Goal: Information Seeking & Learning: Compare options

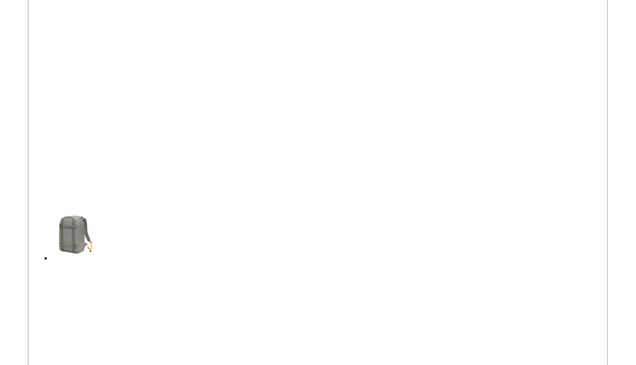
scroll to position [15192, 0]
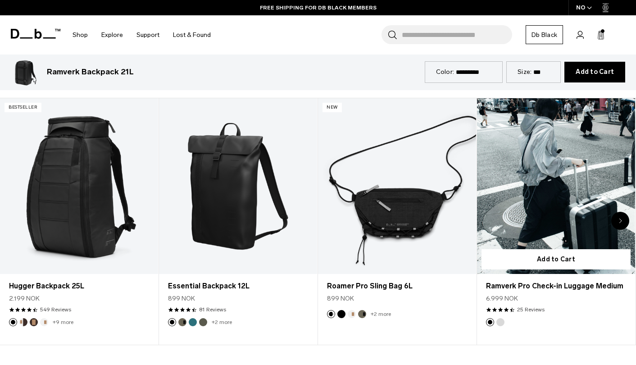
scroll to position [1179, 0]
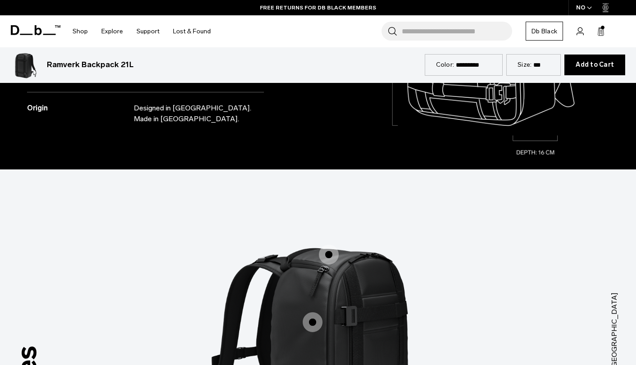
scroll to position [588, 0]
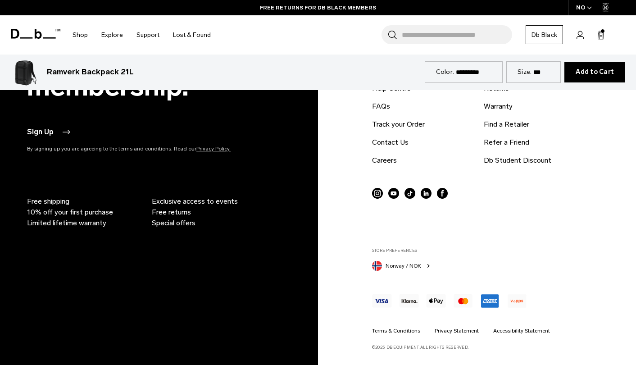
scroll to position [2796, 0]
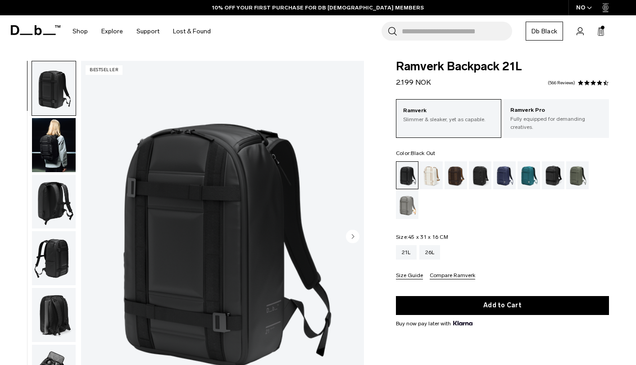
click at [444, 66] on span "Ramverk Backpack 21L" at bounding box center [502, 67] width 213 height 12
click at [445, 67] on span "Ramverk Backpack 21L" at bounding box center [502, 67] width 213 height 12
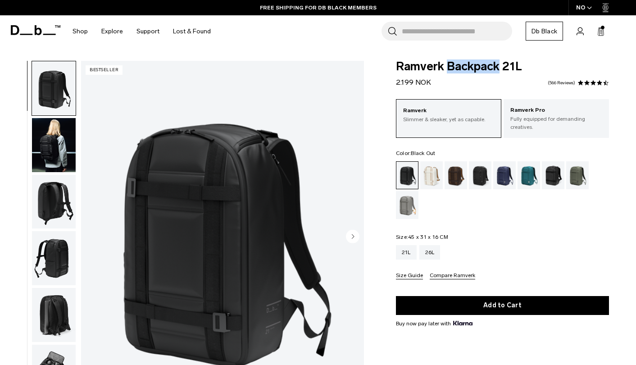
click at [445, 67] on span "Ramverk Backpack 21L" at bounding box center [502, 67] width 213 height 12
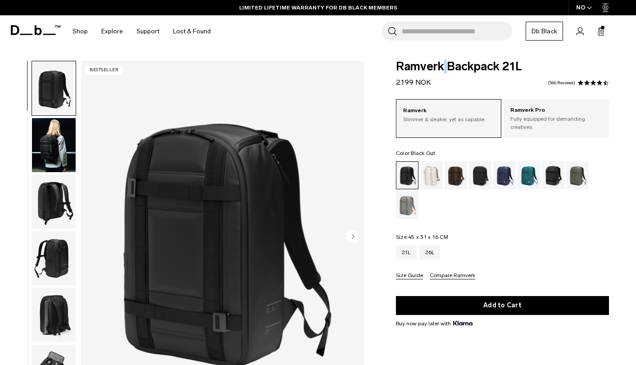
click at [445, 67] on span "Ramverk Backpack 21L" at bounding box center [502, 67] width 213 height 12
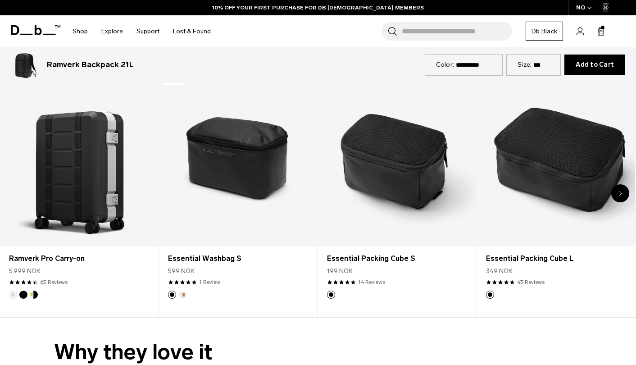
scroll to position [1529, 0]
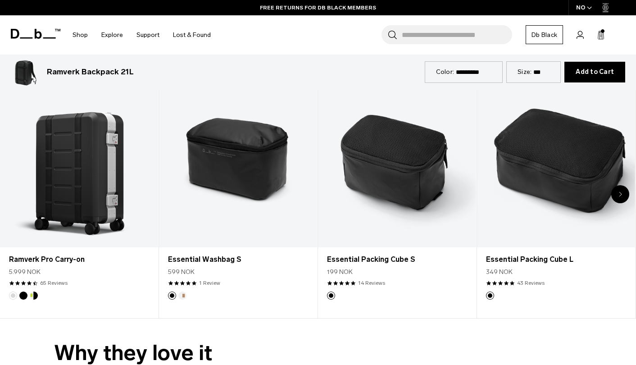
click at [619, 194] on icon "Next slide" at bounding box center [620, 194] width 3 height 5
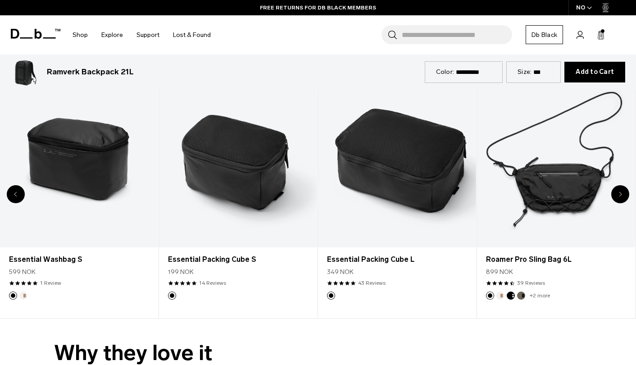
click at [621, 196] on icon "Next slide" at bounding box center [620, 194] width 3 height 5
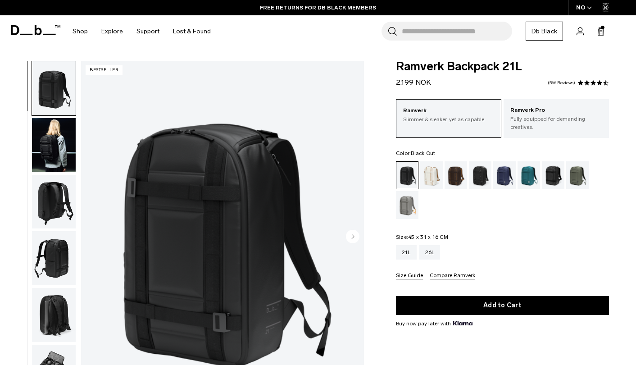
click at [622, 87] on div "Ramverk Backpack 21L 2.199 NOK 4.7 star rating 566 Reviews Ramverk Slimmer & sl…" at bounding box center [502, 260] width 267 height 399
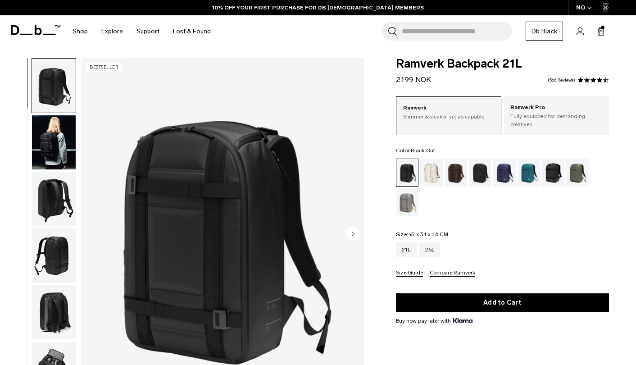
click at [614, 162] on div "Ramverk Backpack 21L 2.199 NOK 4.7 star rating 566 Reviews Ramverk Slimmer & sl…" at bounding box center [502, 257] width 267 height 399
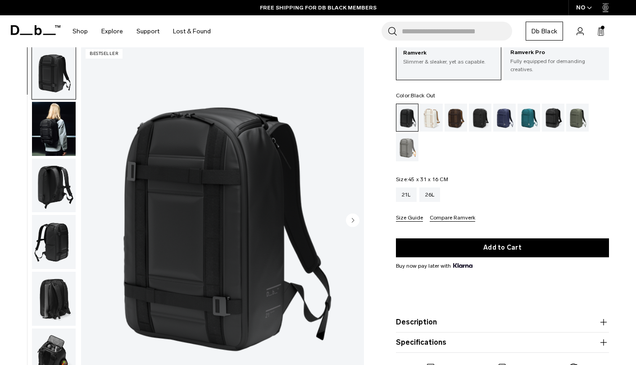
scroll to position [0, 0]
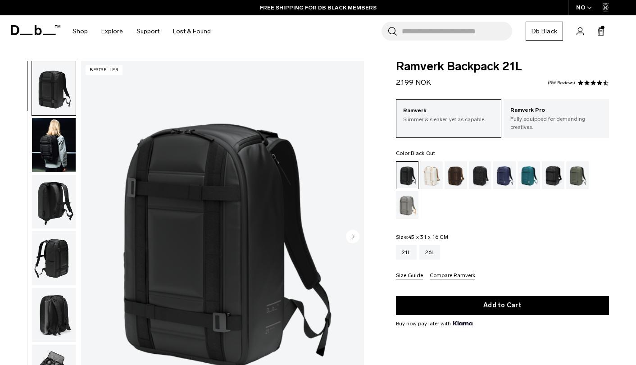
click at [619, 91] on div "Ramverk Backpack 21L 2.199 NOK 4.7 star rating 566 Reviews Ramverk Slimmer & sl…" at bounding box center [502, 260] width 267 height 399
click at [618, 75] on div "Ramverk Backpack 21L 2.199 NOK 4.7 star rating 566 Reviews Ramverk Slimmer & sl…" at bounding box center [502, 260] width 267 height 399
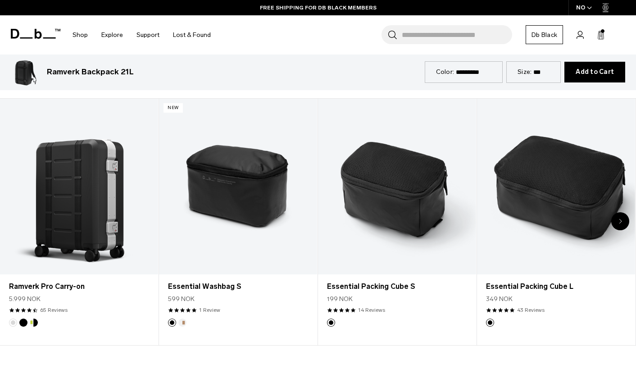
scroll to position [1516, 0]
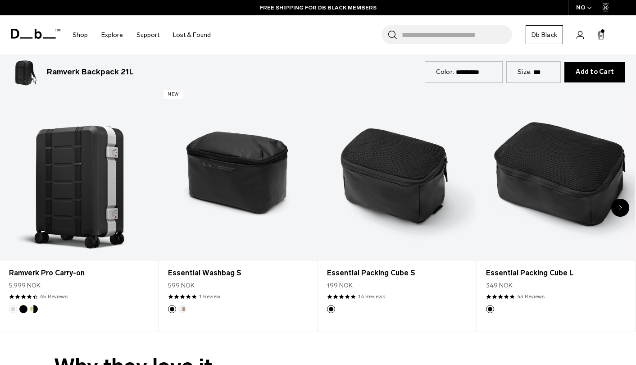
click at [622, 207] on div "Next slide" at bounding box center [621, 208] width 18 height 18
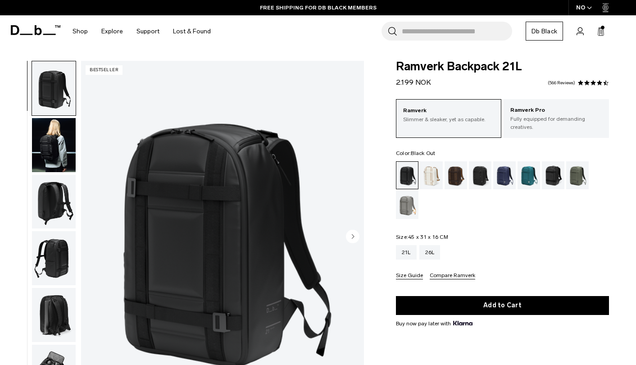
click at [624, 90] on div "Ramverk Backpack 21L 2.199 NOK 4.7 star rating 566 Reviews Ramverk Slimmer & sl…" at bounding box center [502, 260] width 267 height 399
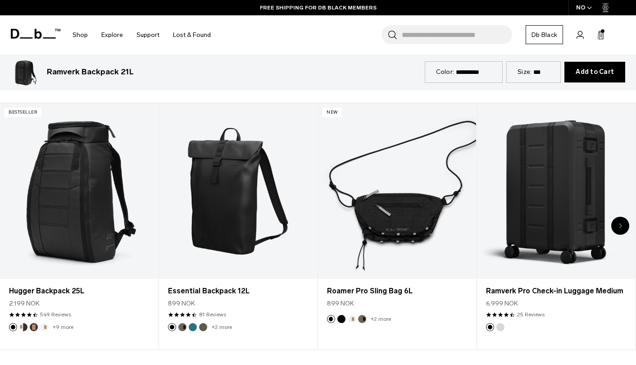
scroll to position [1181, 0]
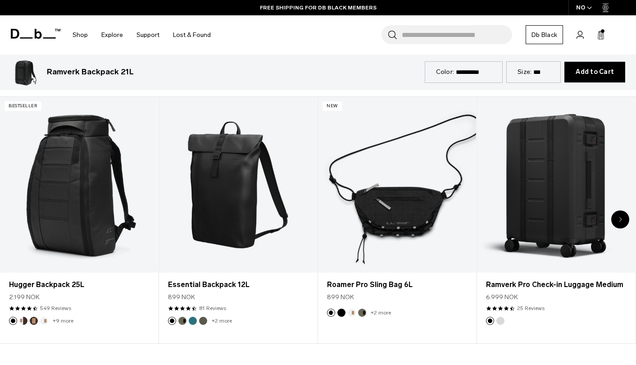
click at [621, 219] on icon "Next slide" at bounding box center [620, 219] width 3 height 5
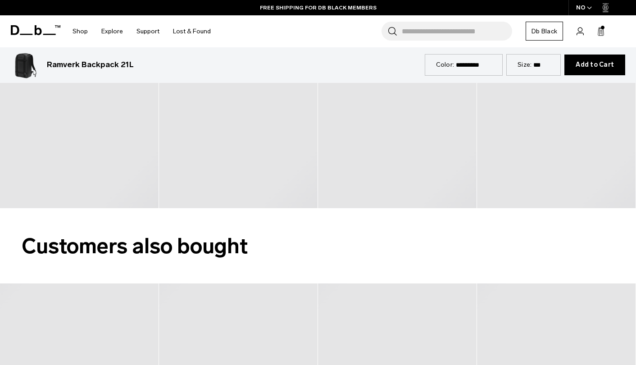
scroll to position [1399, 0]
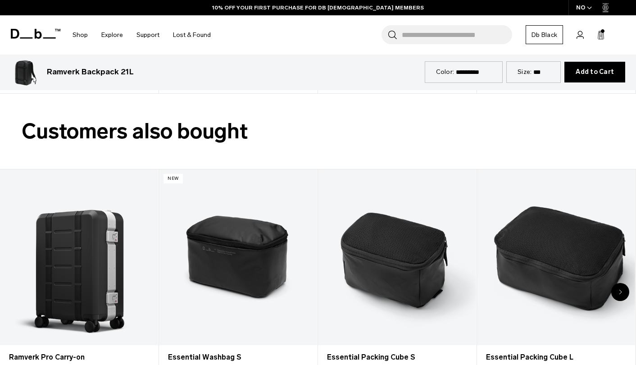
scroll to position [1460, 0]
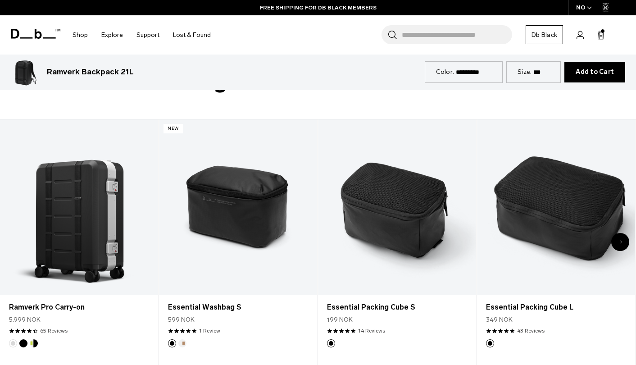
scroll to position [1527, 0]
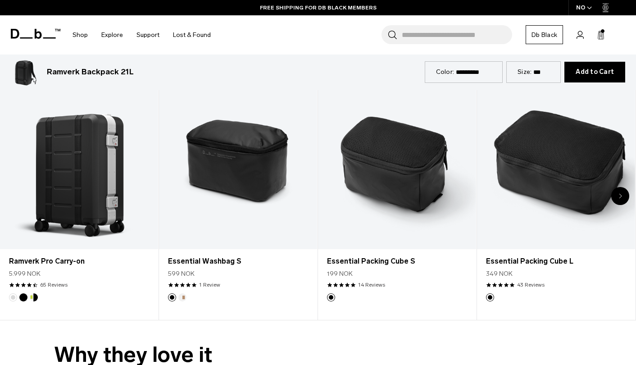
click at [620, 198] on icon "Next slide" at bounding box center [621, 196] width 2 height 4
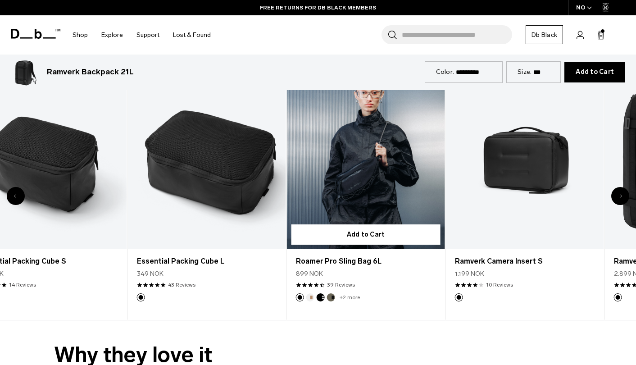
click at [287, 201] on link "Roamer Pro Sling Bag 6L" at bounding box center [366, 161] width 158 height 176
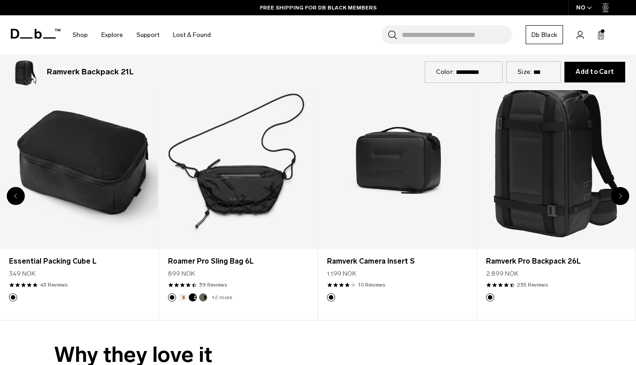
scroll to position [1521, 0]
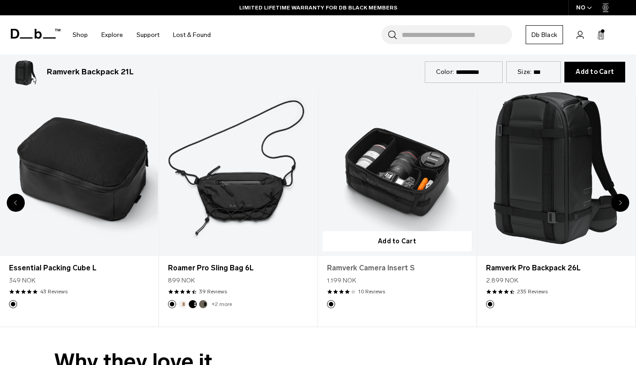
click at [423, 271] on link "Ramverk Camera Insert S" at bounding box center [397, 268] width 140 height 11
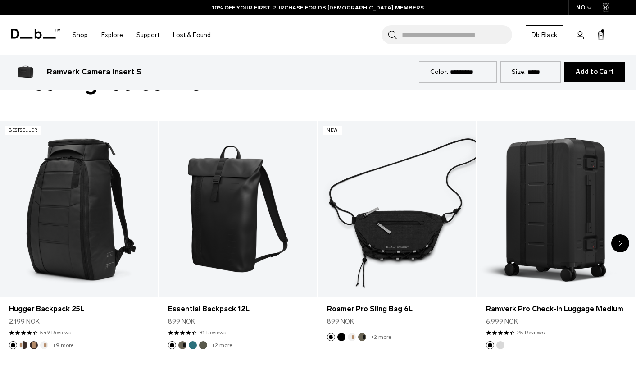
scroll to position [699, 0]
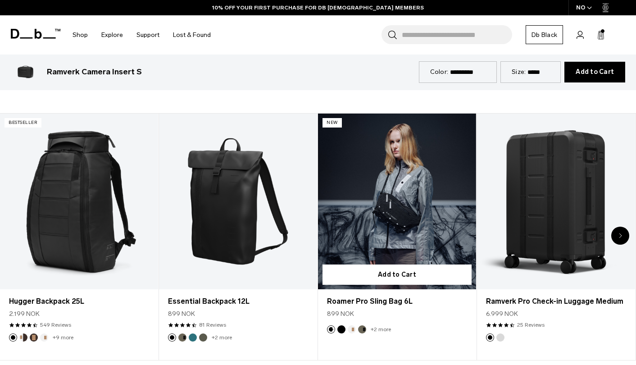
click at [421, 215] on link "Roamer Pro Sling Bag 6L" at bounding box center [397, 202] width 158 height 176
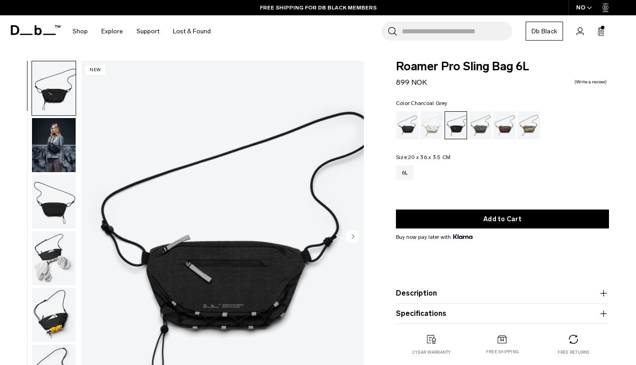
click at [33, 27] on icon at bounding box center [36, 30] width 50 height 10
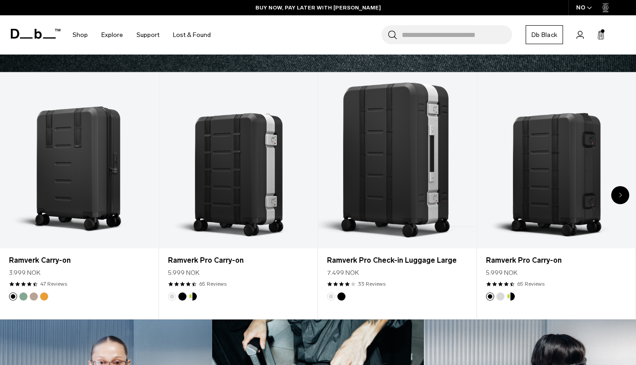
click at [621, 199] on div "Next slide" at bounding box center [621, 195] width 18 height 18
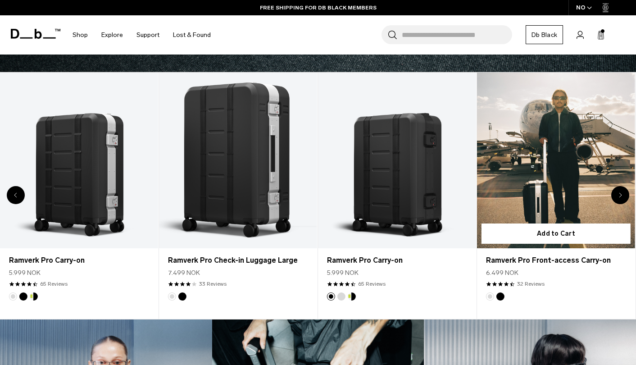
click at [542, 169] on link "Ramverk Pro Front-access Carry-on" at bounding box center [556, 161] width 158 height 176
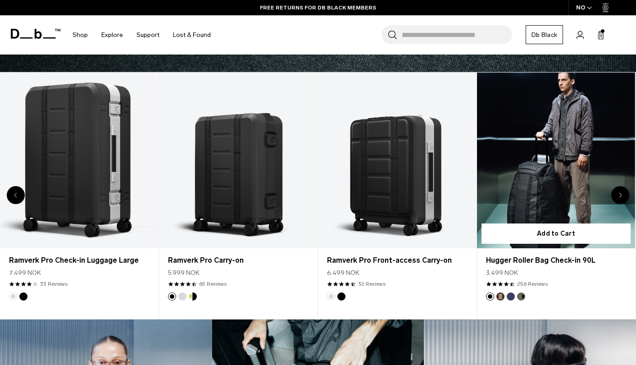
click at [530, 190] on link "Hugger Roller Bag Check-in 90L" at bounding box center [556, 161] width 158 height 176
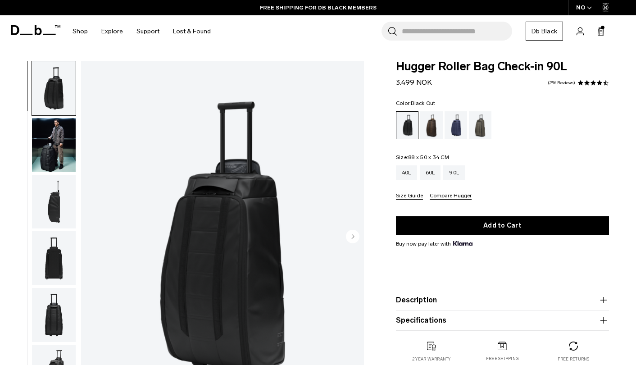
click at [596, 30] on div "Search for Bags, Luggage... Search Close Trending Products All Products Hugger …" at bounding box center [423, 31] width 411 height 32
click at [602, 32] on rect at bounding box center [601, 32] width 2 height 0
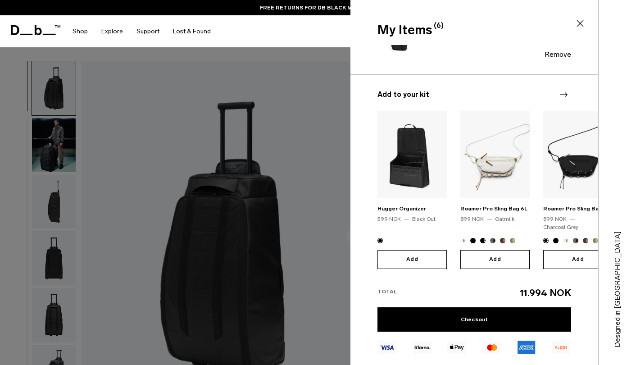
scroll to position [251, 0]
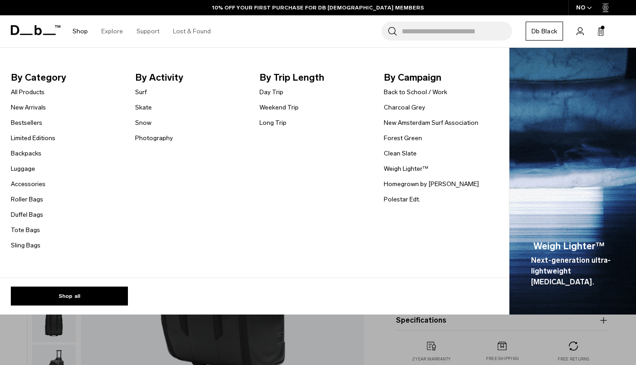
click at [79, 31] on link "Shop" at bounding box center [80, 31] width 15 height 32
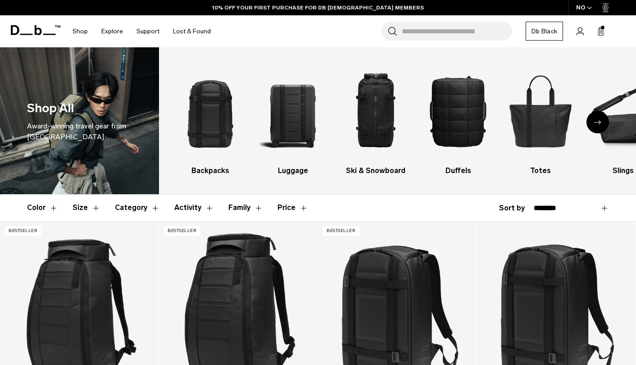
click at [418, 211] on header "Color Size Category Activity Family Price" at bounding box center [318, 208] width 582 height 26
click at [248, 208] on button "Family" at bounding box center [245, 208] width 35 height 26
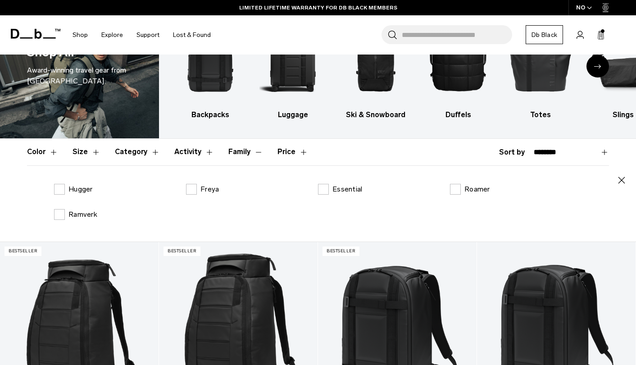
scroll to position [90, 0]
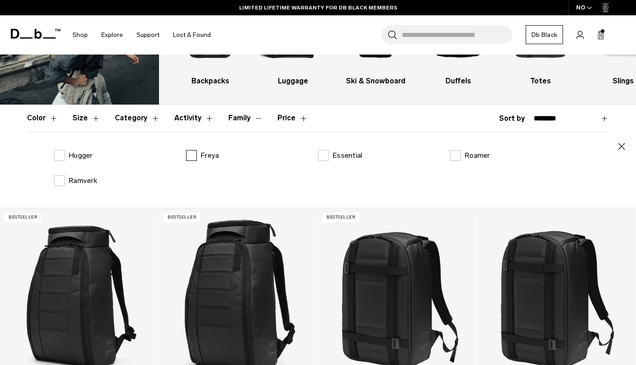
click at [194, 155] on label "Freya" at bounding box center [202, 155] width 33 height 11
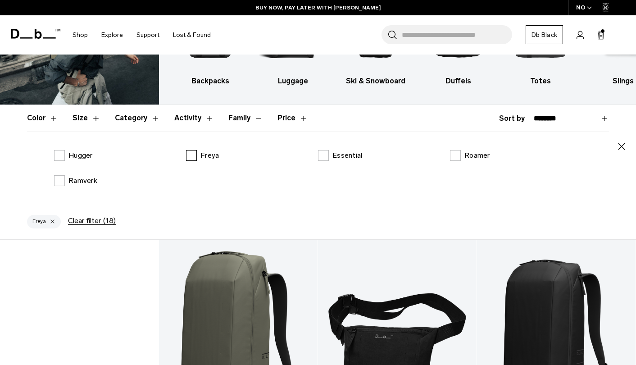
click at [194, 155] on label "Freya" at bounding box center [202, 155] width 33 height 11
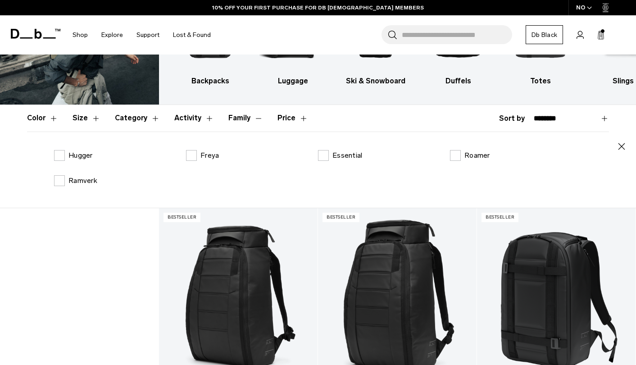
click at [132, 117] on button "Category" at bounding box center [137, 118] width 45 height 26
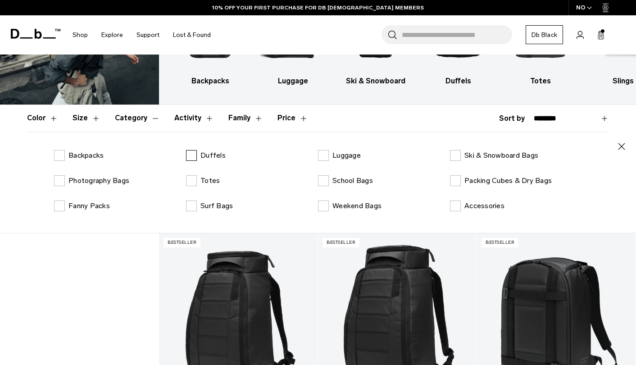
click at [191, 151] on label "Duffels" at bounding box center [206, 155] width 40 height 11
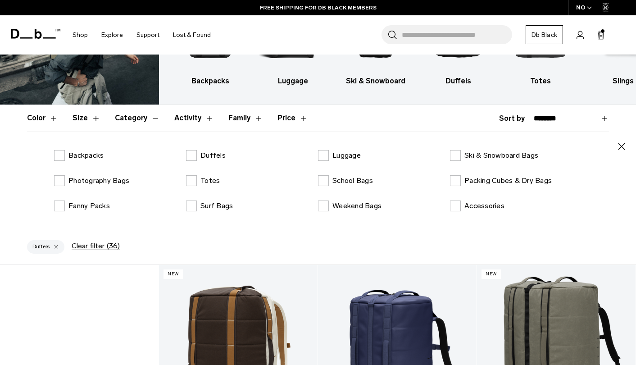
click at [514, 119] on div "**********" at bounding box center [554, 118] width 110 height 11
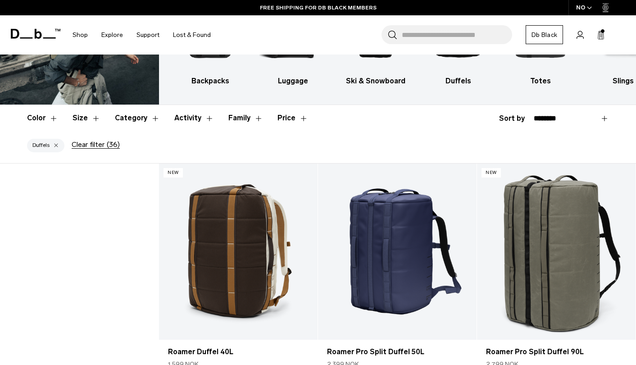
click at [549, 116] on select "**********" at bounding box center [571, 118] width 75 height 8
select select "**********"
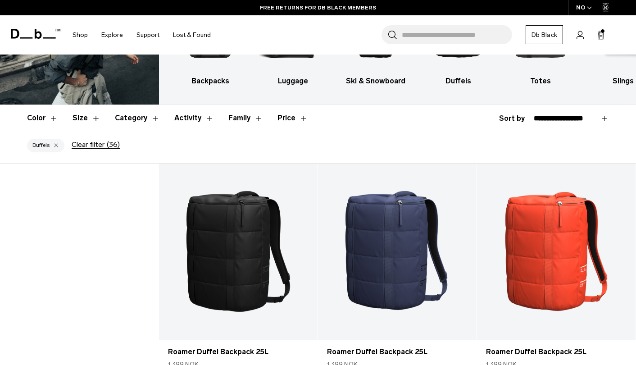
click at [286, 118] on button "Price" at bounding box center [293, 118] width 31 height 26
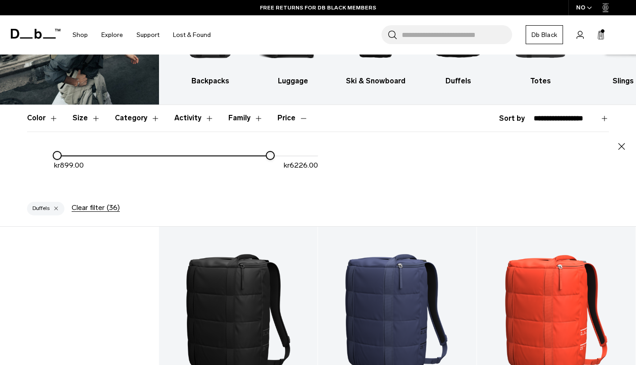
drag, startPoint x: 321, startPoint y: 156, endPoint x: 270, endPoint y: 155, distance: 51.0
click at [270, 155] on div at bounding box center [270, 155] width 7 height 7
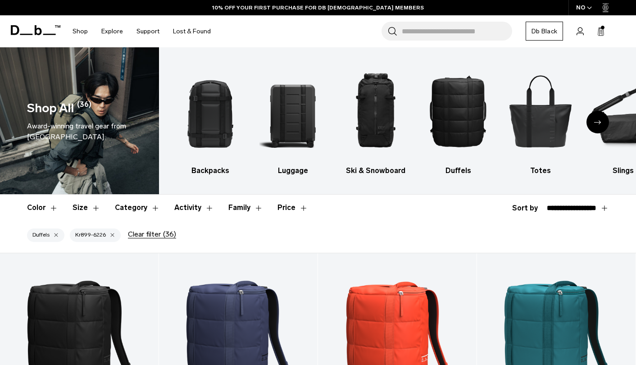
select select "**********"
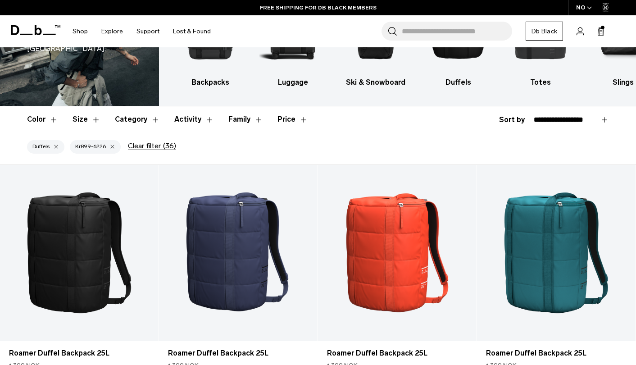
scroll to position [90, 0]
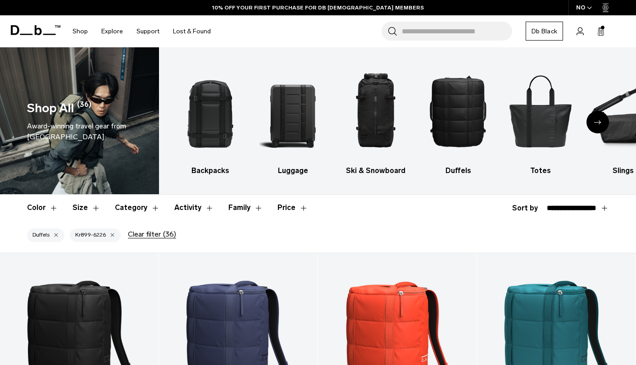
select select "**********"
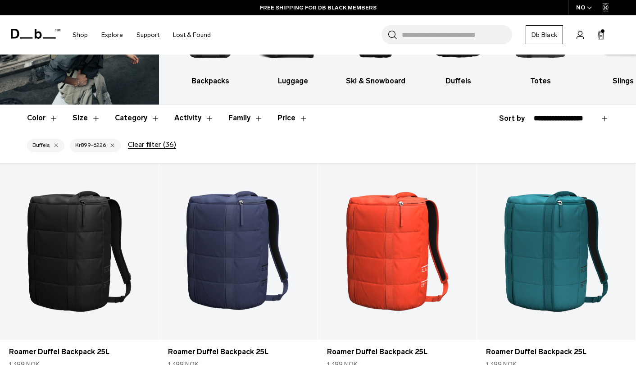
click at [159, 145] on button "Clear filter (36)" at bounding box center [152, 145] width 48 height 8
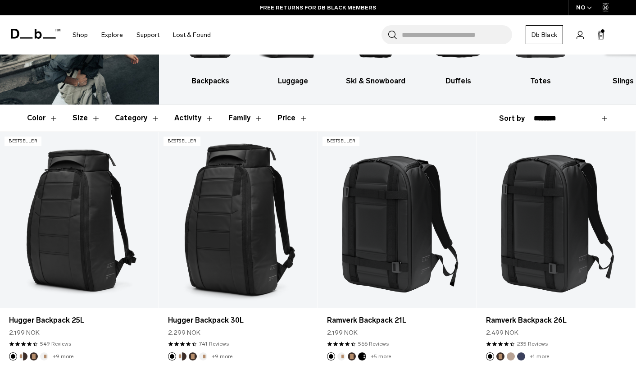
click at [235, 119] on button "Family" at bounding box center [245, 118] width 35 height 26
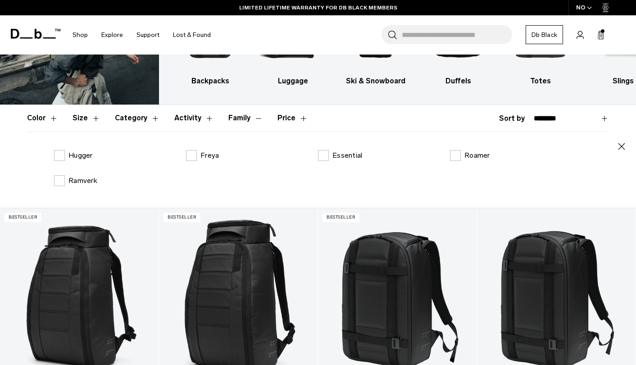
click at [188, 161] on div "Hugger Freya Essential [GEOGRAPHIC_DATA] Ramverk" at bounding box center [318, 175] width 582 height 50
click at [191, 157] on label "Freya" at bounding box center [202, 155] width 33 height 11
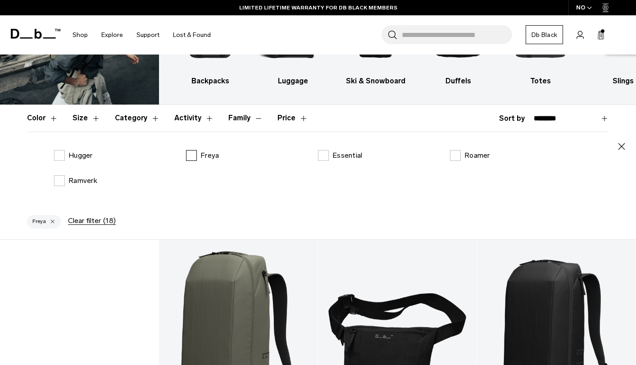
click at [188, 155] on label "Freya" at bounding box center [202, 155] width 33 height 11
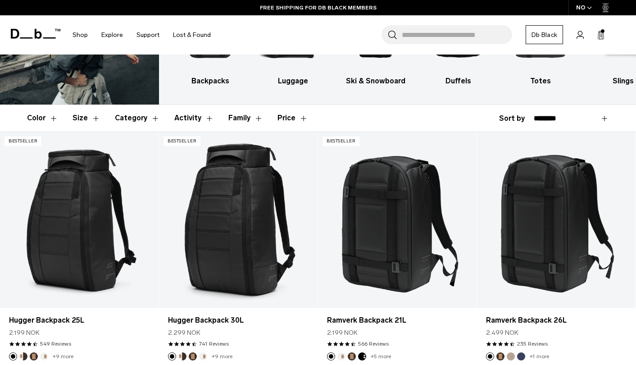
click at [201, 119] on button "Activity" at bounding box center [194, 118] width 40 height 26
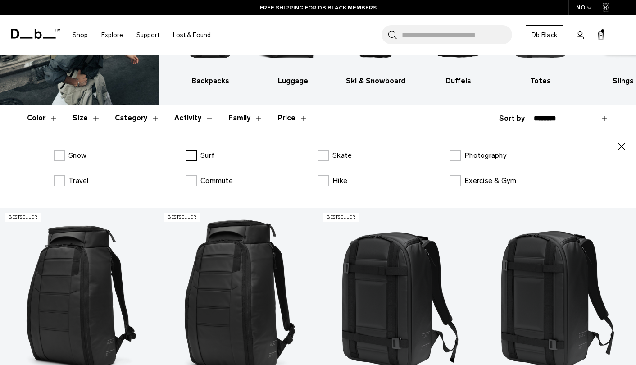
click at [192, 157] on label "Surf" at bounding box center [200, 155] width 28 height 11
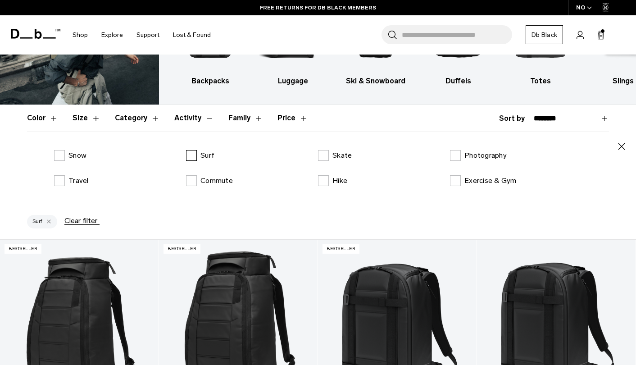
click at [193, 156] on label "Surf" at bounding box center [200, 155] width 28 height 11
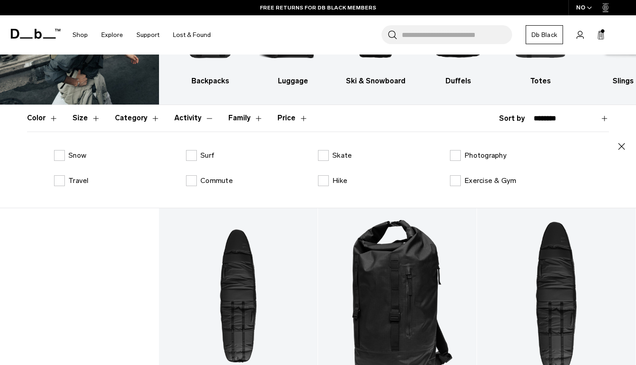
click at [198, 116] on button "Activity" at bounding box center [194, 118] width 40 height 26
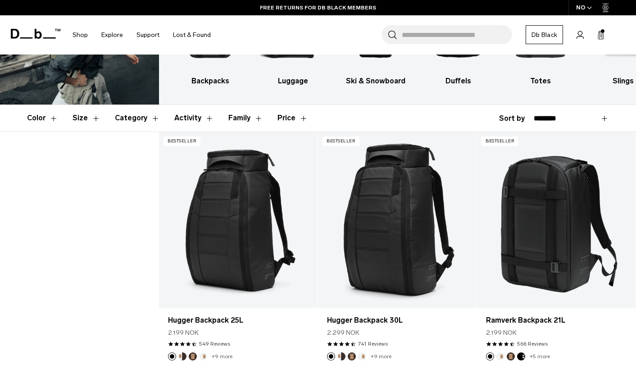
click at [561, 117] on select "**********" at bounding box center [571, 118] width 75 height 8
click at [292, 116] on button "Price" at bounding box center [293, 118] width 31 height 26
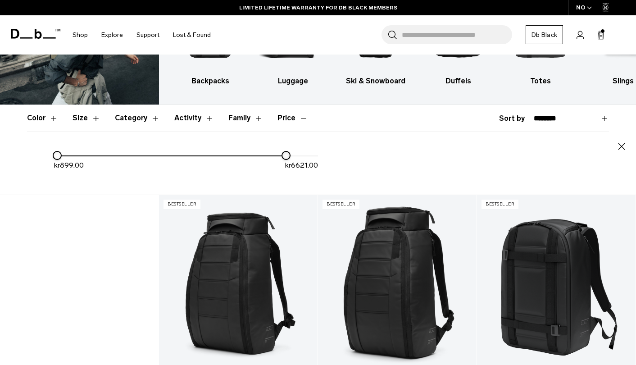
drag, startPoint x: 324, startPoint y: 155, endPoint x: 289, endPoint y: 155, distance: 35.2
click at [289, 155] on div at bounding box center [286, 155] width 7 height 7
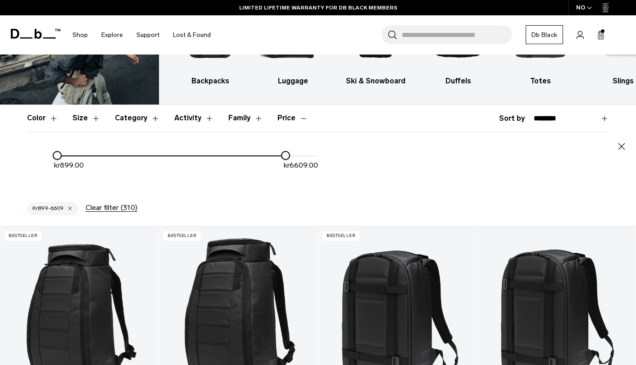
click at [236, 117] on button "Family" at bounding box center [245, 118] width 35 height 26
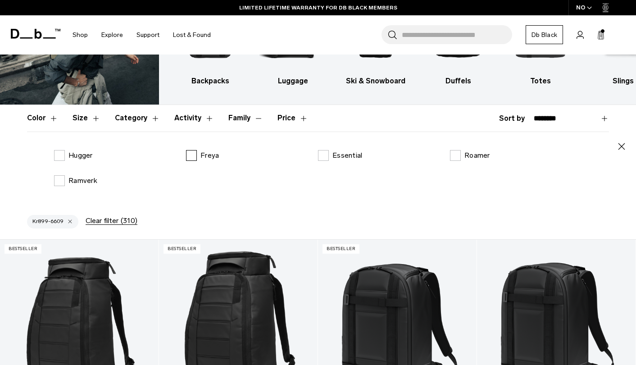
click at [190, 156] on label "Freya" at bounding box center [202, 155] width 33 height 11
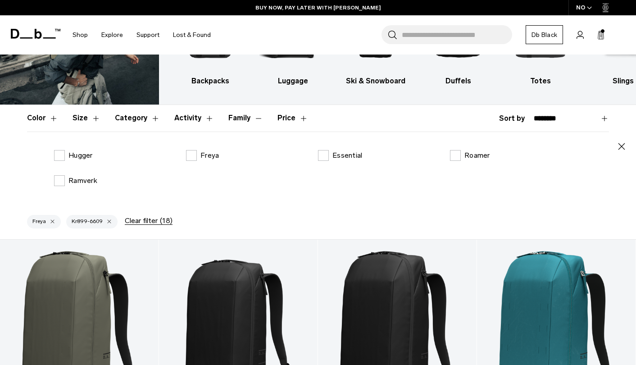
click at [289, 119] on button "Price" at bounding box center [293, 118] width 31 height 26
